Goal: Transaction & Acquisition: Purchase product/service

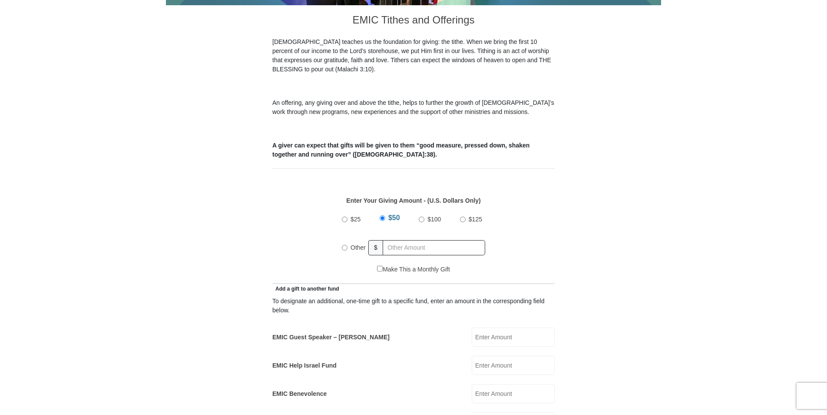
scroll to position [267, 0]
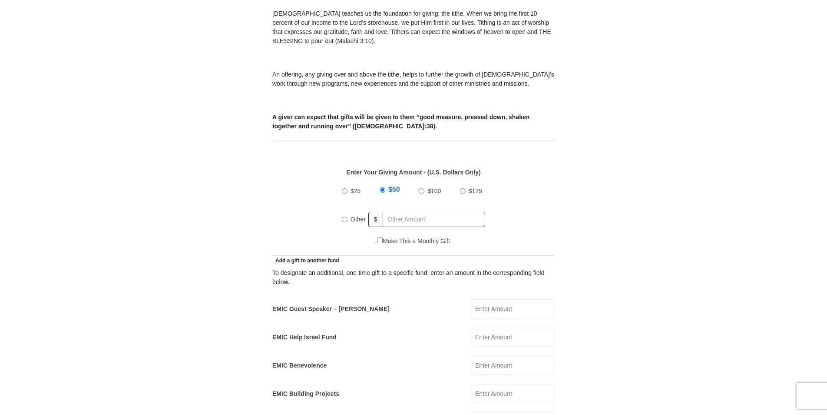
click at [346, 209] on div "Other" at bounding box center [355, 218] width 27 height 19
click at [345, 256] on div "Add a gift to another fund" at bounding box center [413, 260] width 282 height 9
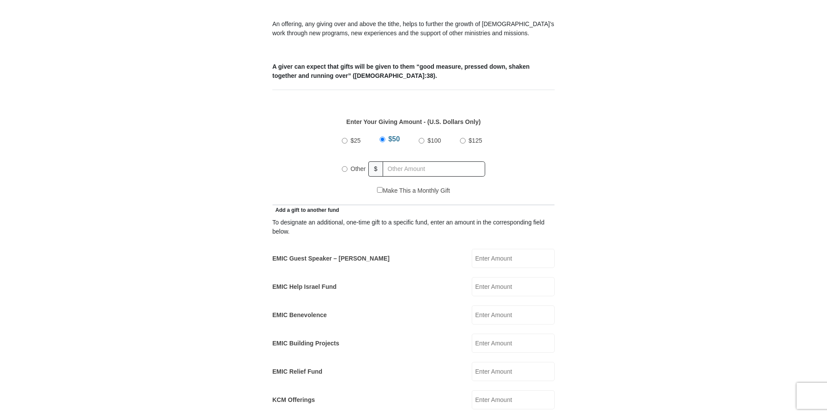
click at [346, 166] on input "Other" at bounding box center [345, 169] width 6 height 6
radio input "true"
type input "0.00"
click at [485, 249] on input "EMIC Guest Speaker – Mike Evans" at bounding box center [513, 258] width 83 height 19
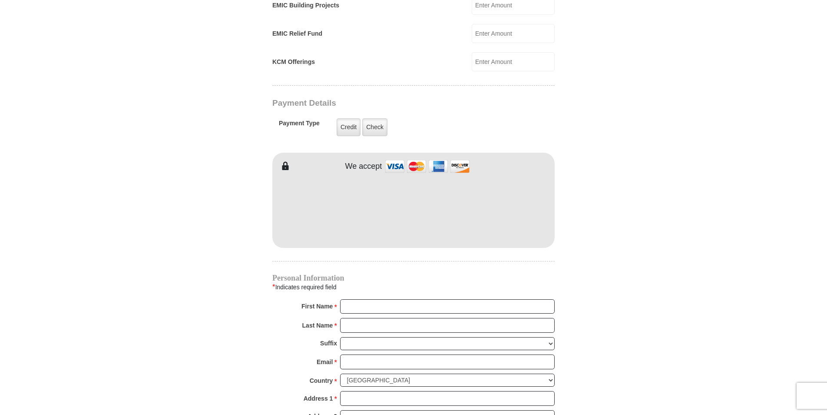
scroll to position [659, 0]
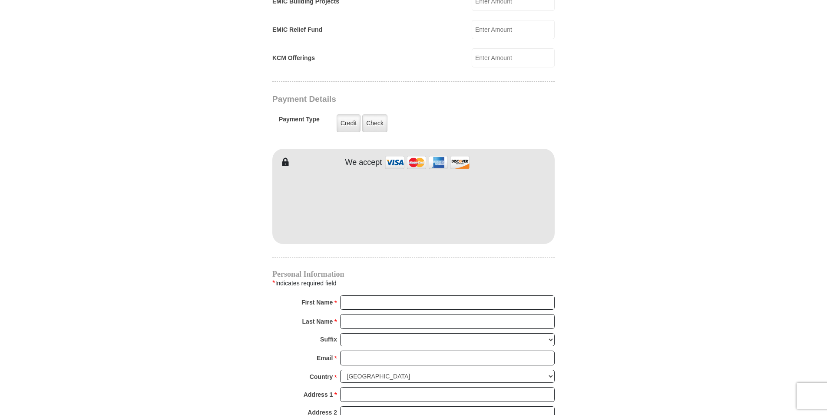
type input "25.00"
click at [357, 295] on input "First Name *" at bounding box center [447, 302] width 215 height 15
type input "Lonnie & Sheila"
type input "Richardson"
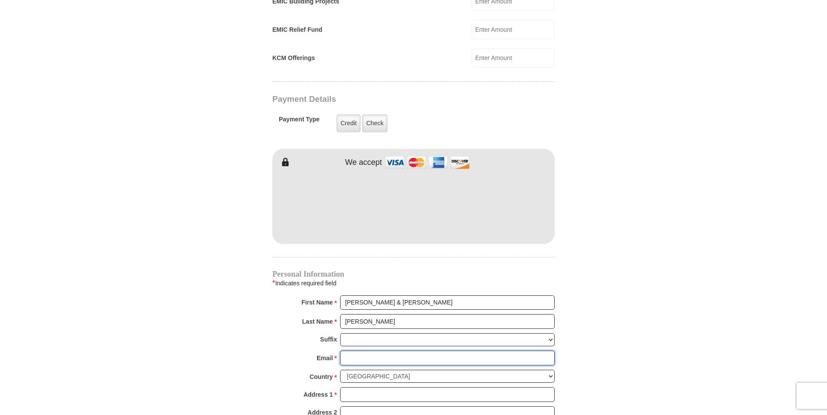
type input "shetranslr@charter.net"
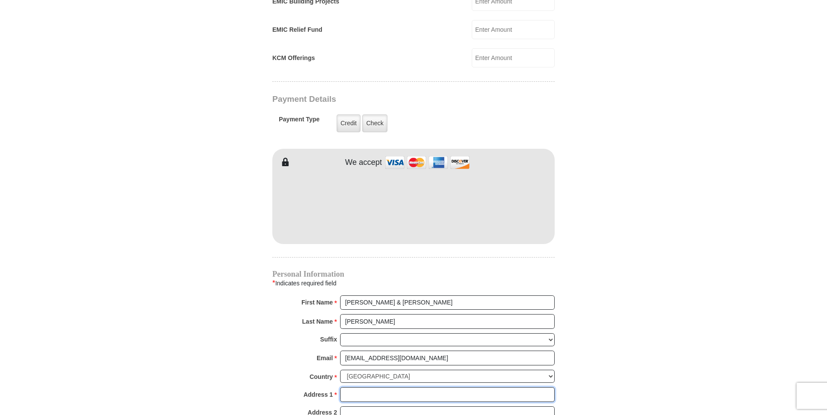
type input "508 Odie Dr"
type input "Fort Worth"
select select "TX"
type input "76108"
type input "8173784778"
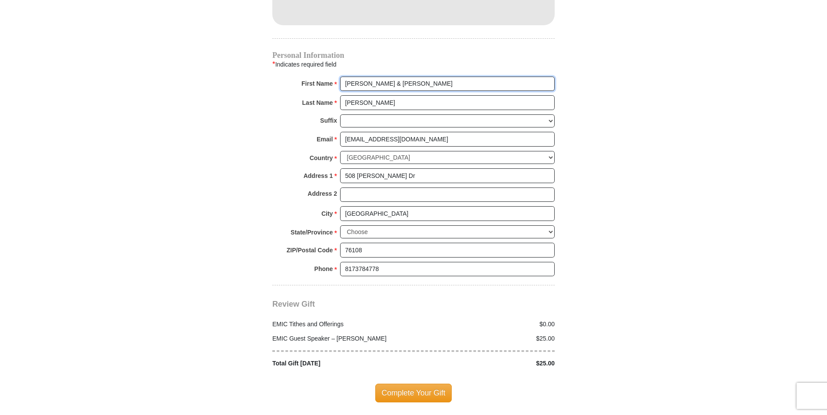
scroll to position [880, 0]
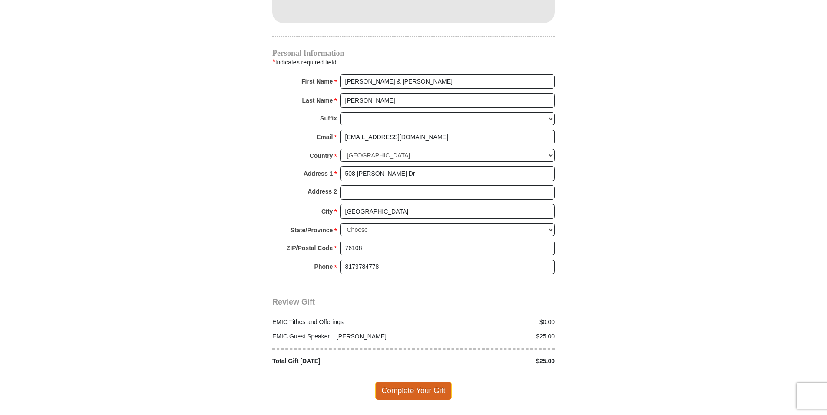
click at [425, 381] on span "Complete Your Gift" at bounding box center [413, 390] width 77 height 18
